Goal: Information Seeking & Learning: Learn about a topic

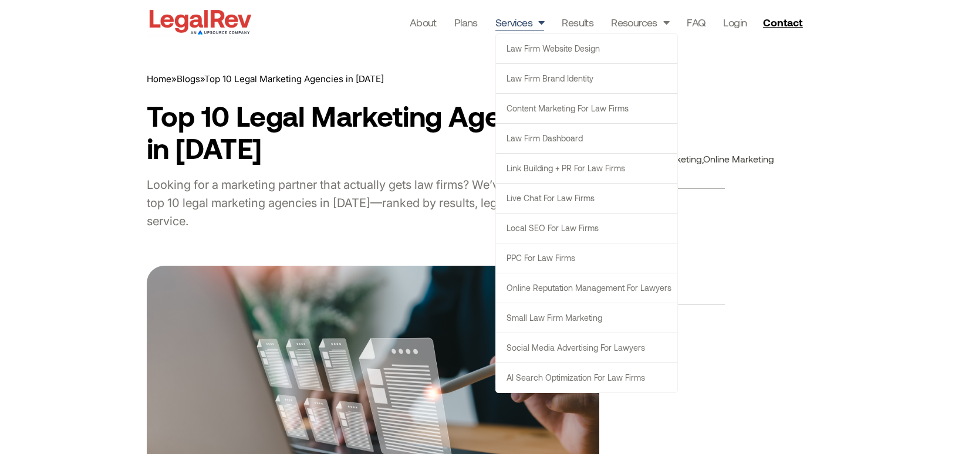
click at [518, 23] on link "Services" at bounding box center [519, 22] width 49 height 16
